Goal: Use online tool/utility

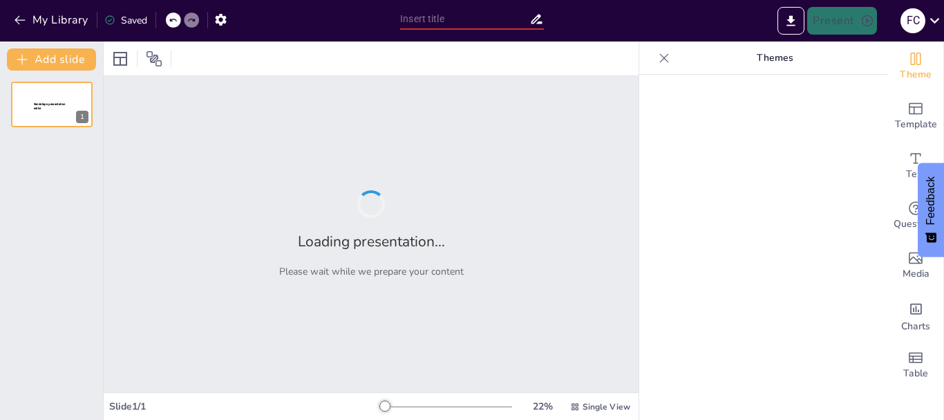
type input "Imported PRESENTACION ACUERDO DE CORRESPONSABILIDAD (1).pptx"
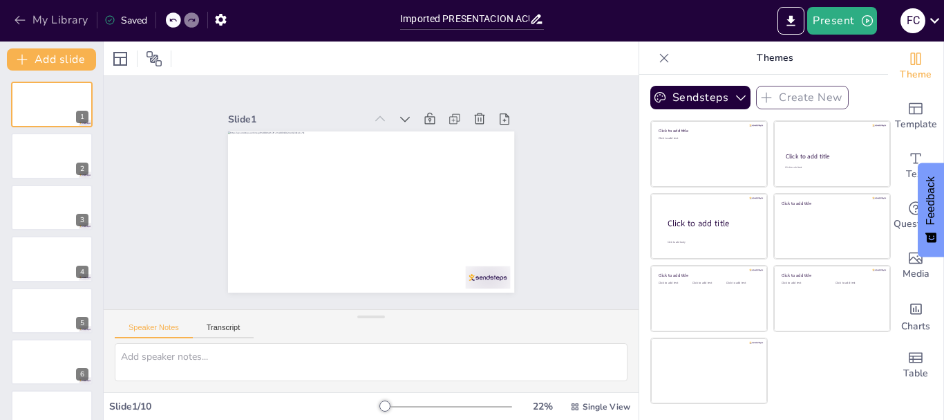
click at [12, 13] on button "My Library" at bounding box center [52, 20] width 84 height 22
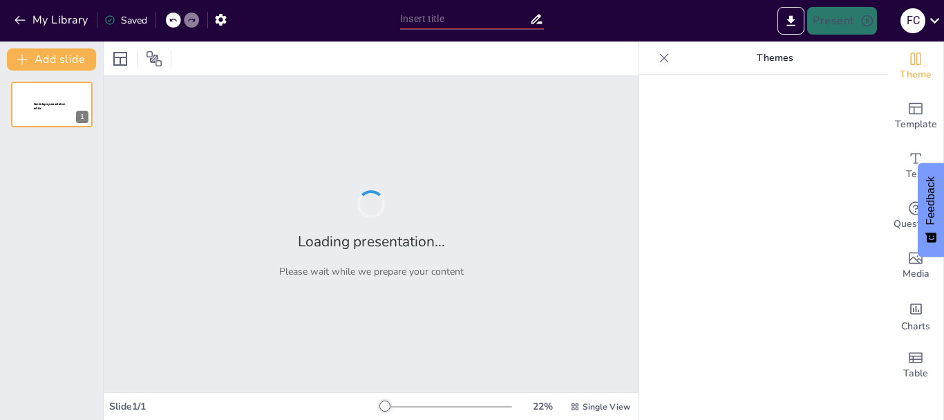
type input "Imported PRESENTACION ACUERDO DE CORRESPONSABILIDAD (1).pptx"
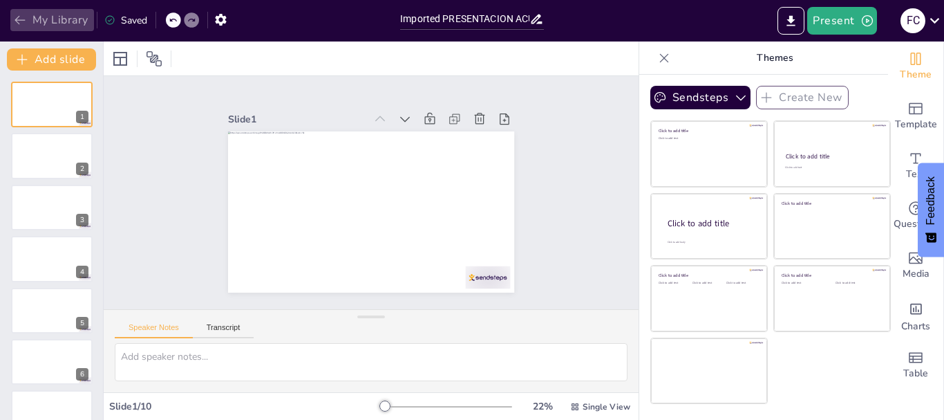
click at [18, 16] on icon "button" at bounding box center [20, 20] width 14 height 14
